Goal: Information Seeking & Learning: Find specific fact

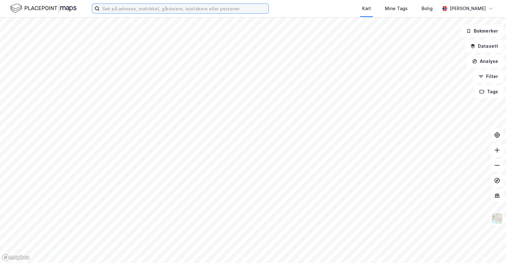
click at [155, 12] on input at bounding box center [184, 8] width 169 height 9
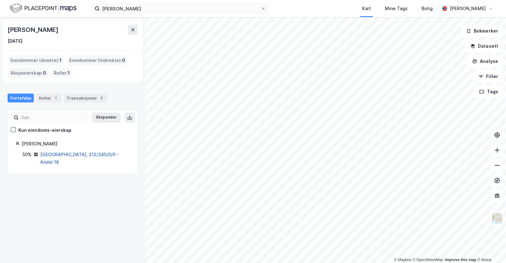
click at [83, 153] on link "[GEOGRAPHIC_DATA], 212/345/0/0 - Andel 18" at bounding box center [79, 158] width 79 height 13
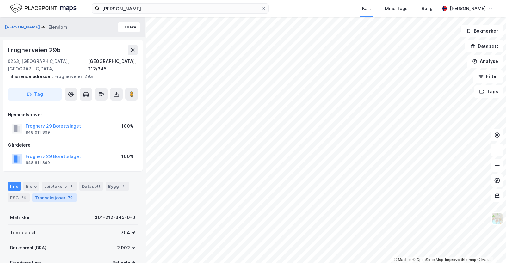
click at [47, 193] on div "Transaksjoner 70" at bounding box center [54, 197] width 44 height 9
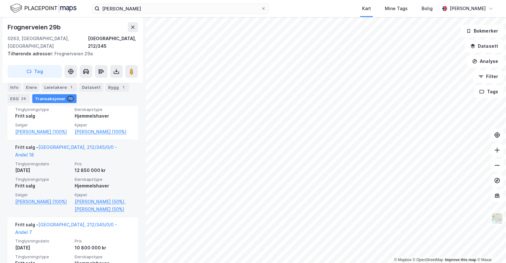
scroll to position [390, 0]
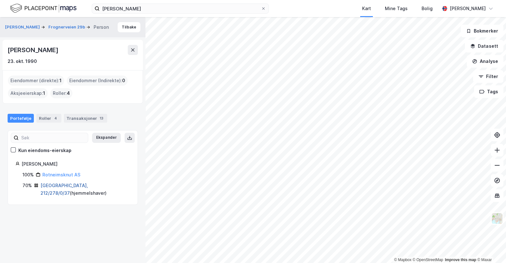
click at [61, 183] on link "[GEOGRAPHIC_DATA], 212/278/0/37" at bounding box center [63, 189] width 47 height 13
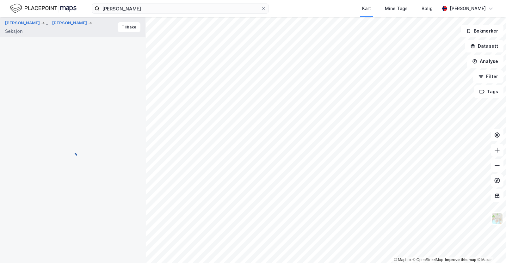
scroll to position [100, 0]
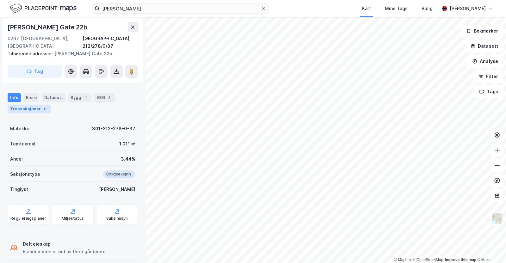
click at [33, 105] on div "Transaksjoner 6" at bounding box center [29, 109] width 43 height 9
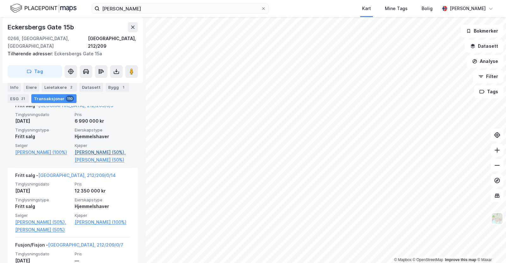
scroll to position [267, 0]
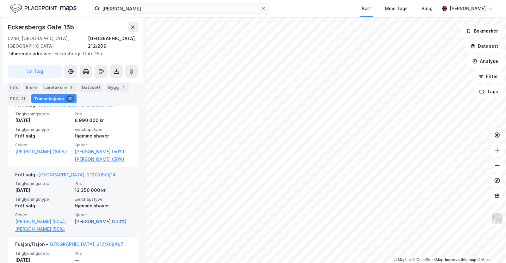
click at [96, 218] on link "[PERSON_NAME] (100%)" at bounding box center [103, 222] width 56 height 8
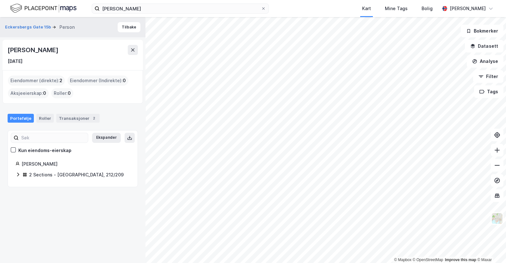
click at [17, 174] on icon at bounding box center [18, 174] width 5 height 5
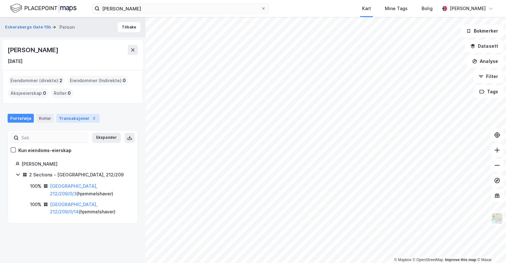
click at [71, 116] on div "Transaksjoner 2" at bounding box center [77, 118] width 43 height 9
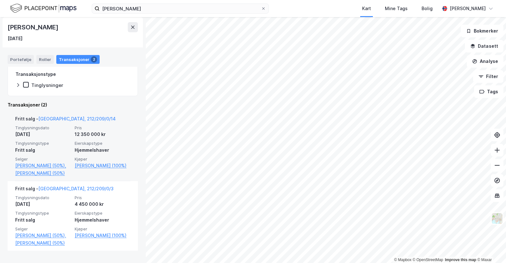
scroll to position [137, 0]
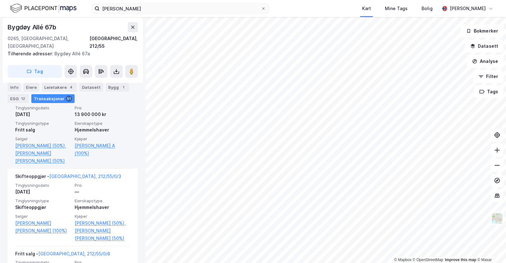
scroll to position [218, 0]
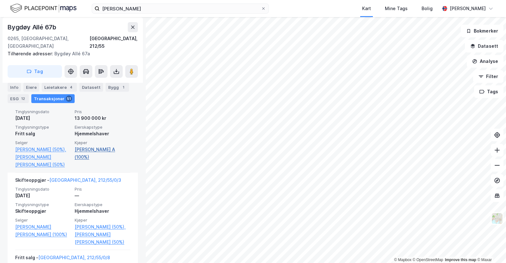
click at [93, 146] on link "[PERSON_NAME] A (100%)" at bounding box center [103, 153] width 56 height 15
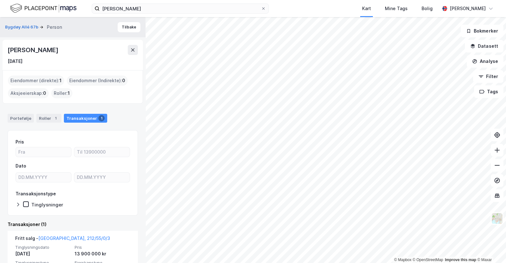
scroll to position [60, 0]
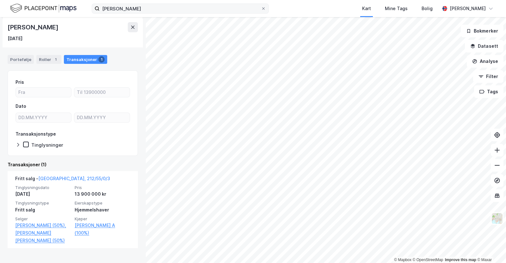
drag, startPoint x: 146, startPoint y: 14, endPoint x: 103, endPoint y: 4, distance: 44.5
click at [103, 4] on div "[PERSON_NAME] Kart Mine Tags Bolig [PERSON_NAME]" at bounding box center [253, 8] width 506 height 17
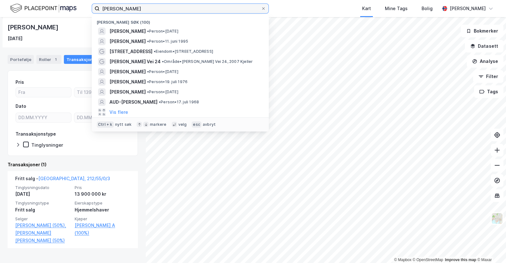
drag, startPoint x: 134, startPoint y: 7, endPoint x: 14, endPoint y: 17, distance: 120.6
click at [14, 17] on div "[PERSON_NAME] søk (100) [PERSON_NAME] • Person • [DATE] [PERSON_NAME] • Person …" at bounding box center [253, 131] width 506 height 263
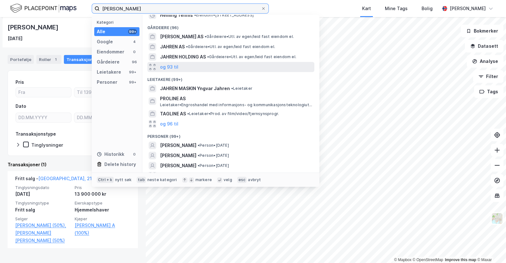
scroll to position [49, 0]
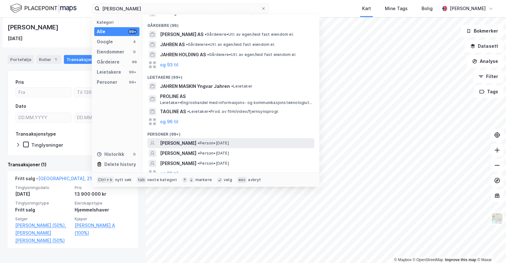
click at [247, 145] on div "[PERSON_NAME] • Person • [DATE]" at bounding box center [236, 144] width 153 height 8
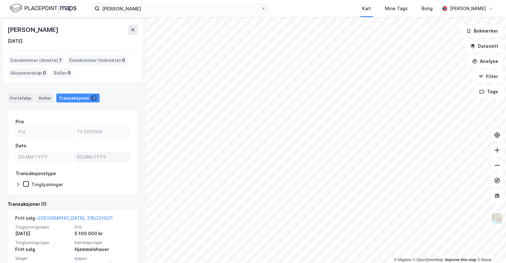
scroll to position [17, 0]
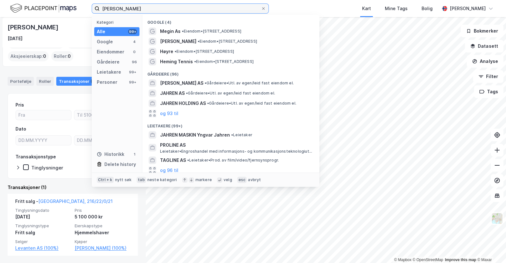
drag, startPoint x: 143, startPoint y: 10, endPoint x: 24, endPoint y: -2, distance: 119.8
click at [24, 0] on html "[PERSON_NAME] Kategori Alle 99+ Google 4 Eiendommer 0 Gårdeiere 96 Leietakere 9…" at bounding box center [253, 131] width 506 height 263
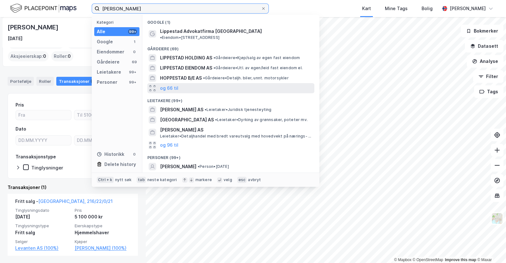
scroll to position [24, 0]
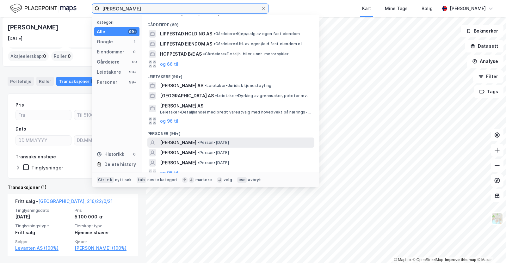
type input "[PERSON_NAME]"
click at [254, 139] on div "[PERSON_NAME] • Person • [DATE]" at bounding box center [236, 143] width 153 height 8
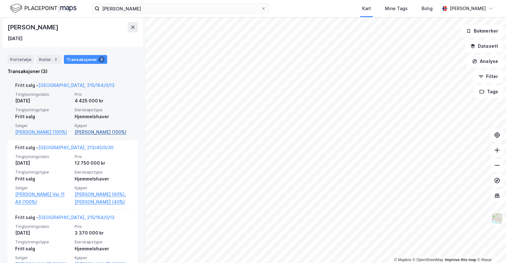
scroll to position [132, 0]
click at [98, 134] on link "[PERSON_NAME] (100%)" at bounding box center [103, 133] width 56 height 8
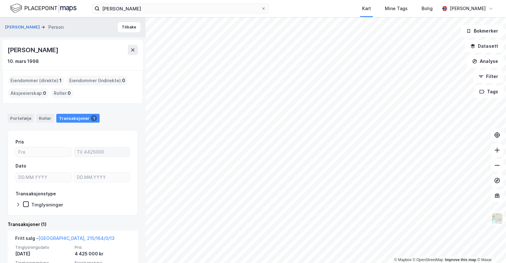
scroll to position [44, 0]
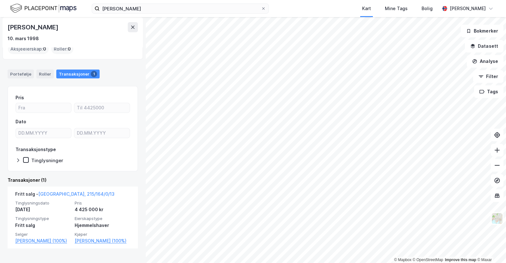
drag, startPoint x: 78, startPoint y: 28, endPoint x: 5, endPoint y: 28, distance: 72.4
click at [5, 28] on div "[PERSON_NAME] [DATE]" at bounding box center [73, 32] width 140 height 30
copy div "[PERSON_NAME]"
